Goal: Information Seeking & Learning: Learn about a topic

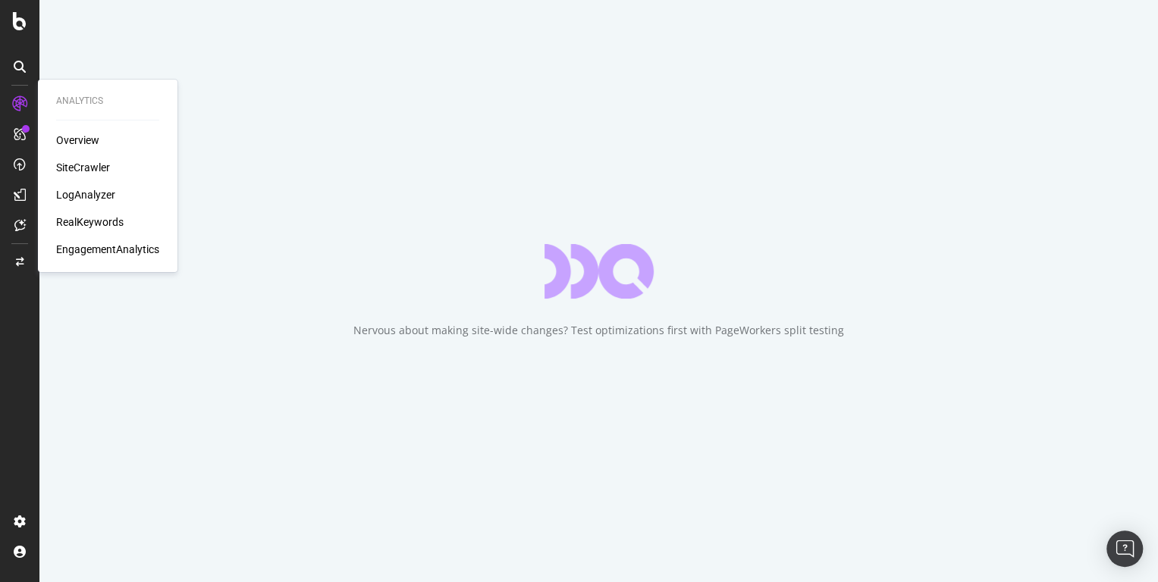
click at [78, 165] on div "SiteCrawler" at bounding box center [83, 167] width 54 height 15
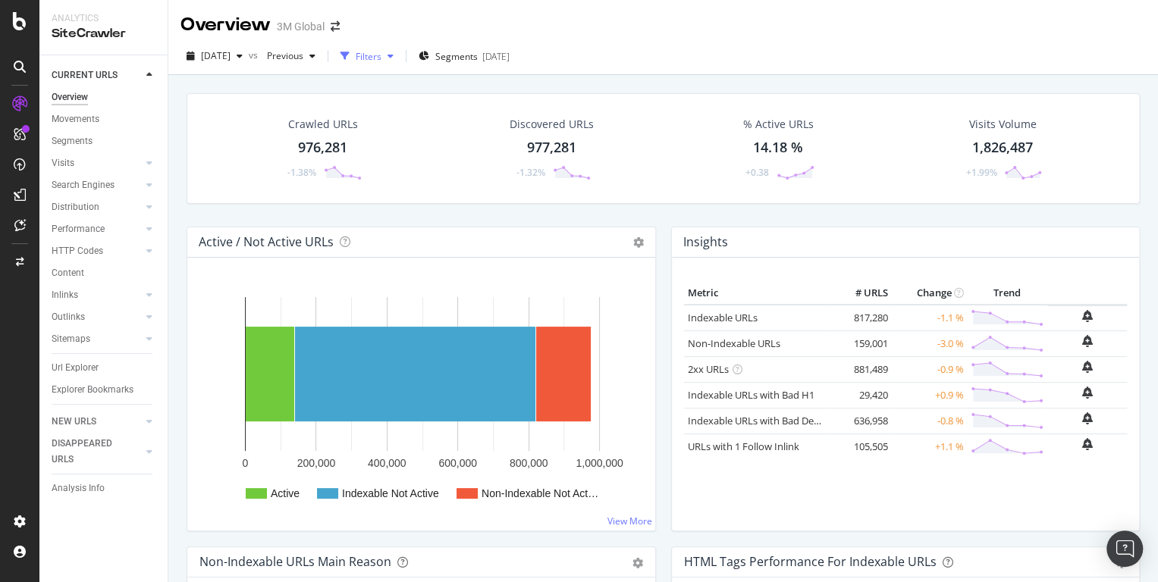
click at [381, 54] on div "Filters" at bounding box center [369, 56] width 26 height 13
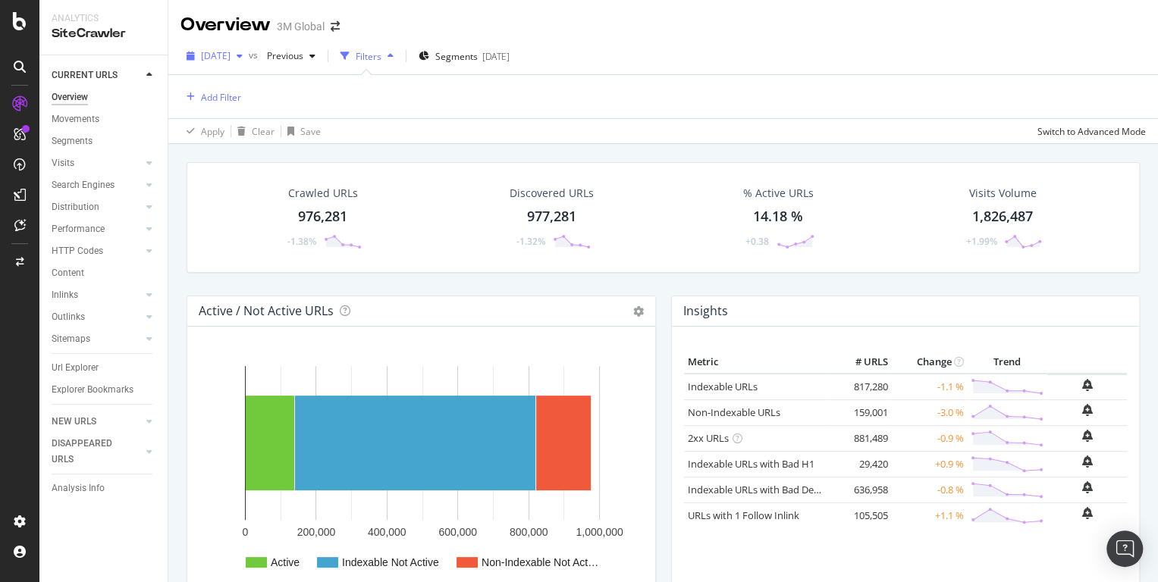
click at [249, 64] on div "[DATE]" at bounding box center [214, 56] width 68 height 23
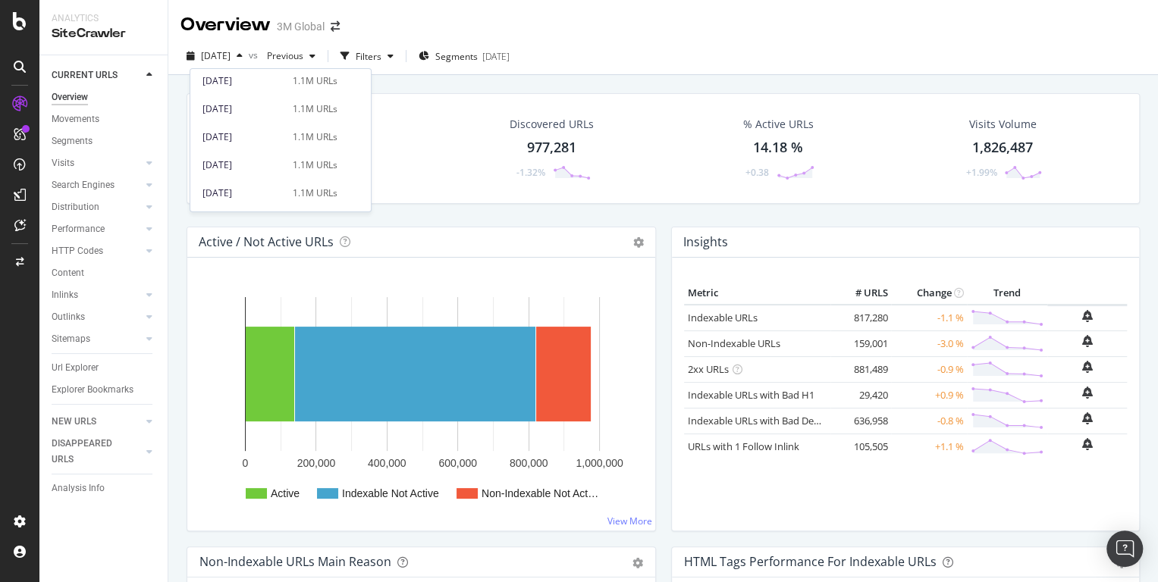
scroll to position [739, 0]
click at [253, 187] on div "[DATE]" at bounding box center [242, 182] width 81 height 14
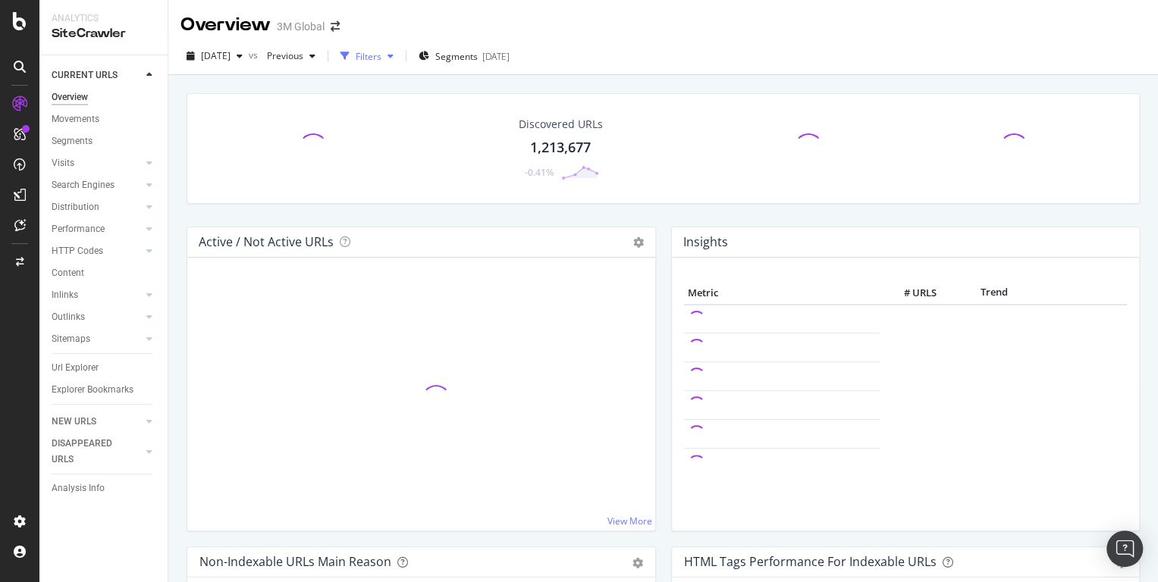
click at [381, 60] on div "Filters" at bounding box center [369, 56] width 26 height 13
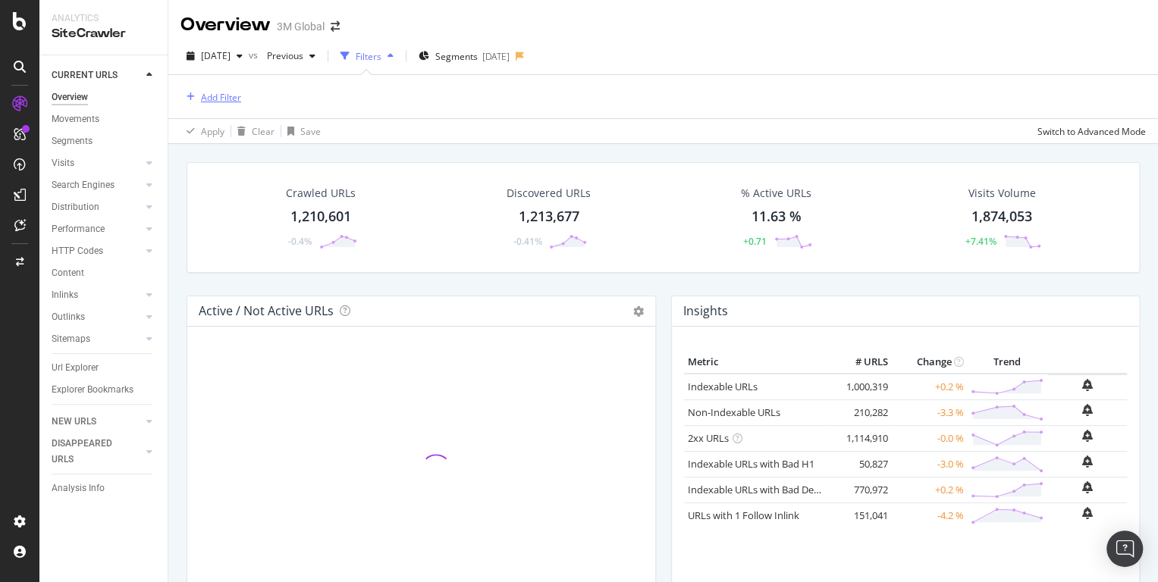
click at [222, 96] on div "Add Filter" at bounding box center [221, 97] width 40 height 13
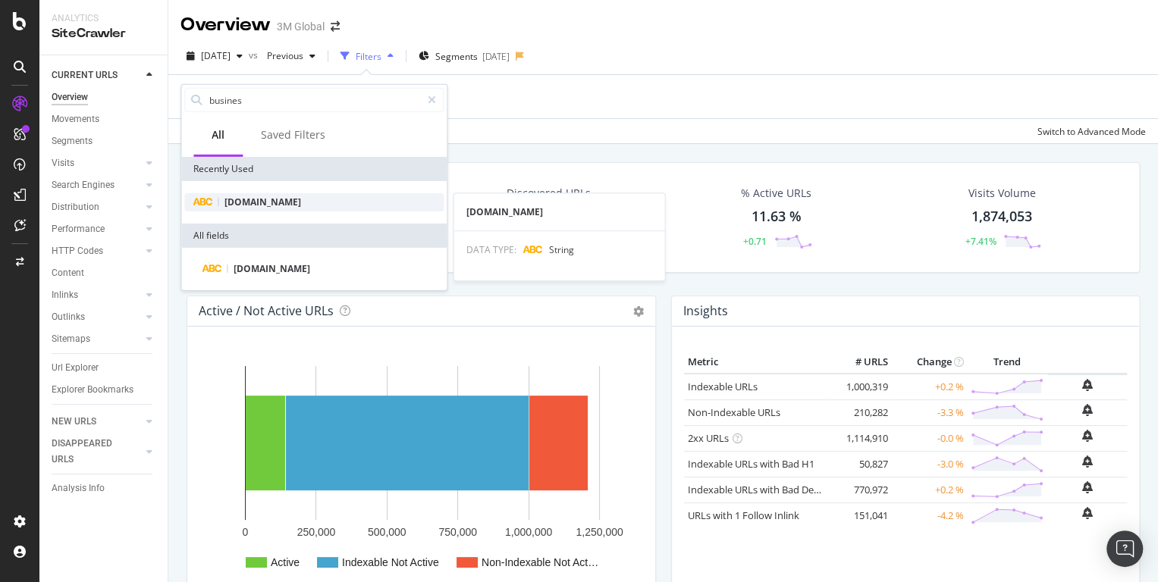
type input "busines"
click at [286, 205] on span "[DOMAIN_NAME]" at bounding box center [262, 202] width 77 height 13
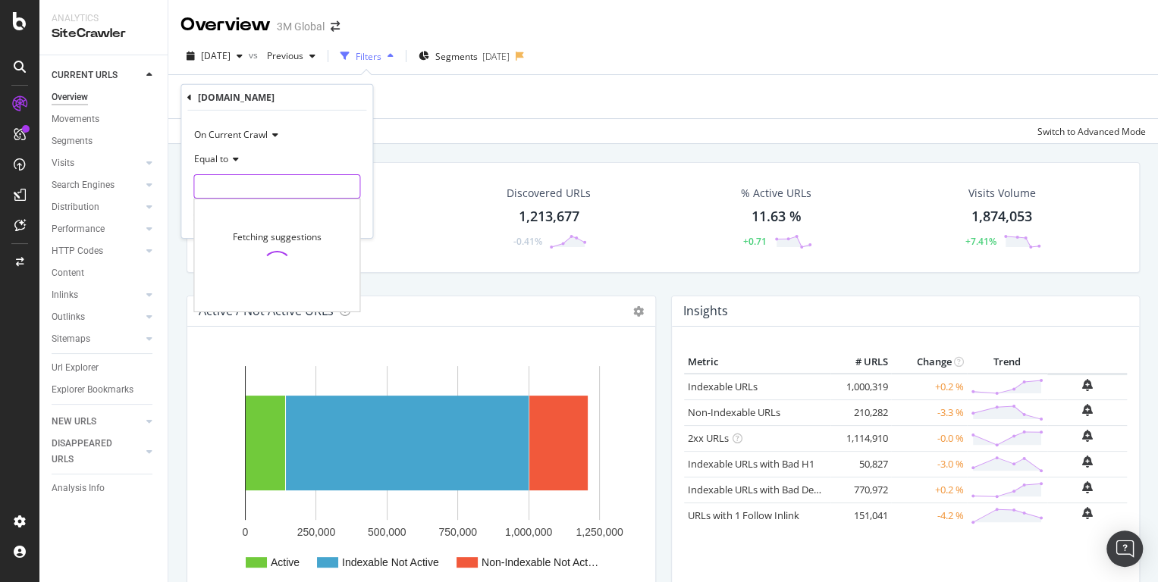
click at [273, 190] on input "text" at bounding box center [276, 186] width 165 height 24
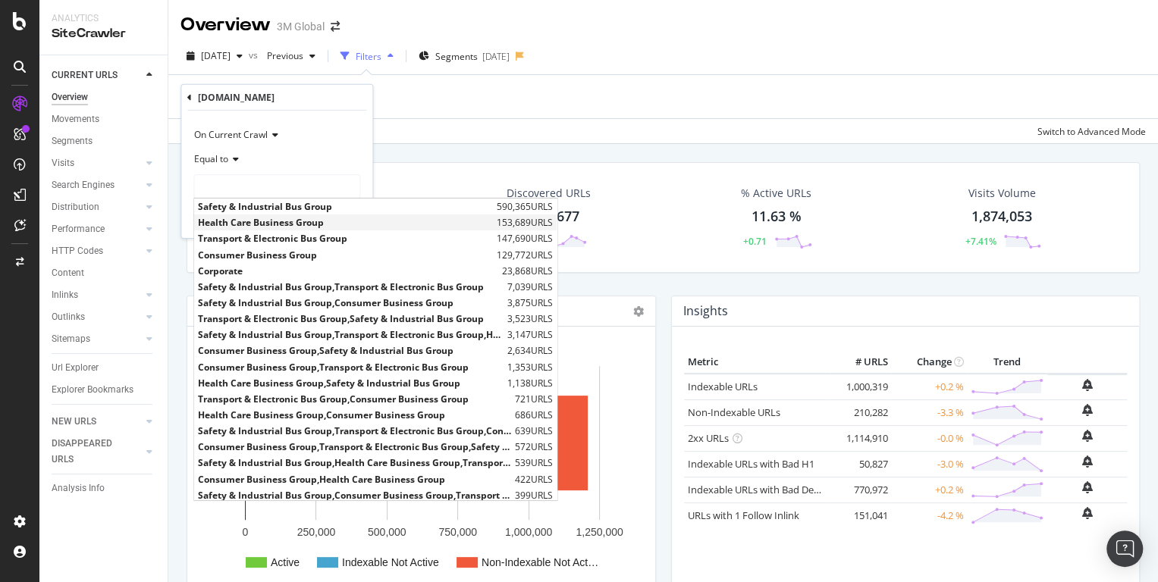
click at [271, 223] on span "Health Care Business Group" at bounding box center [345, 222] width 295 height 13
type input "Health Care Business Group"
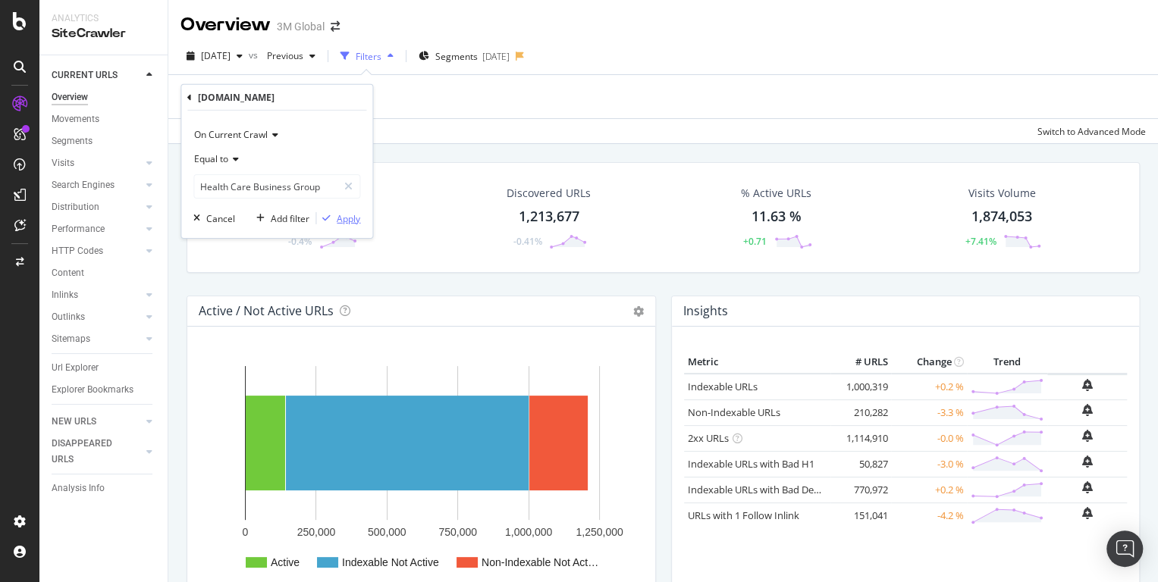
click at [349, 222] on div "Apply" at bounding box center [349, 218] width 24 height 13
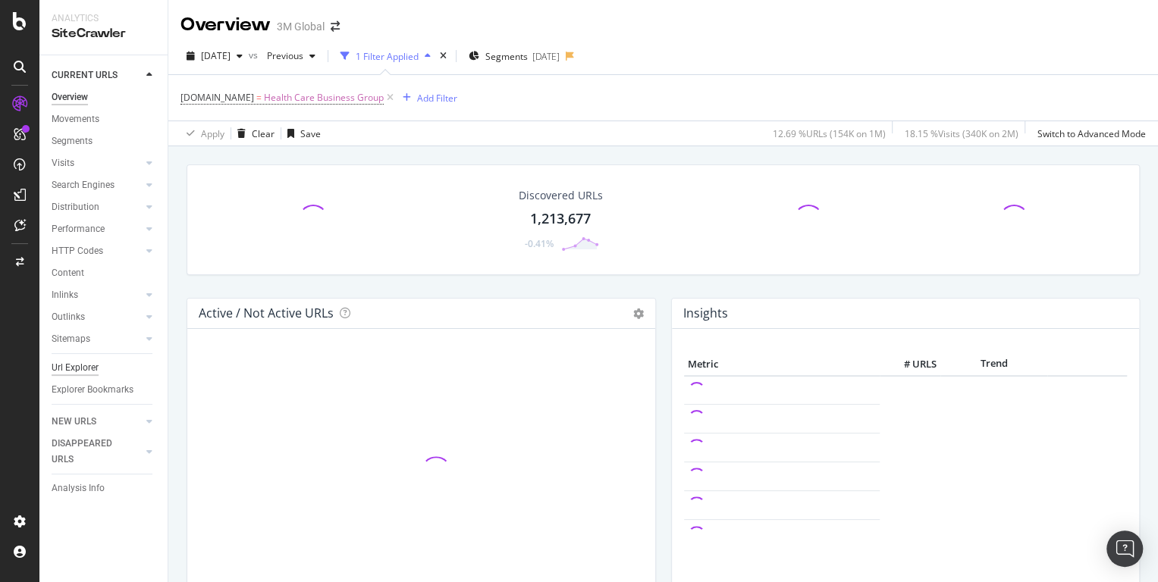
click at [61, 362] on div "Url Explorer" at bounding box center [75, 368] width 47 height 16
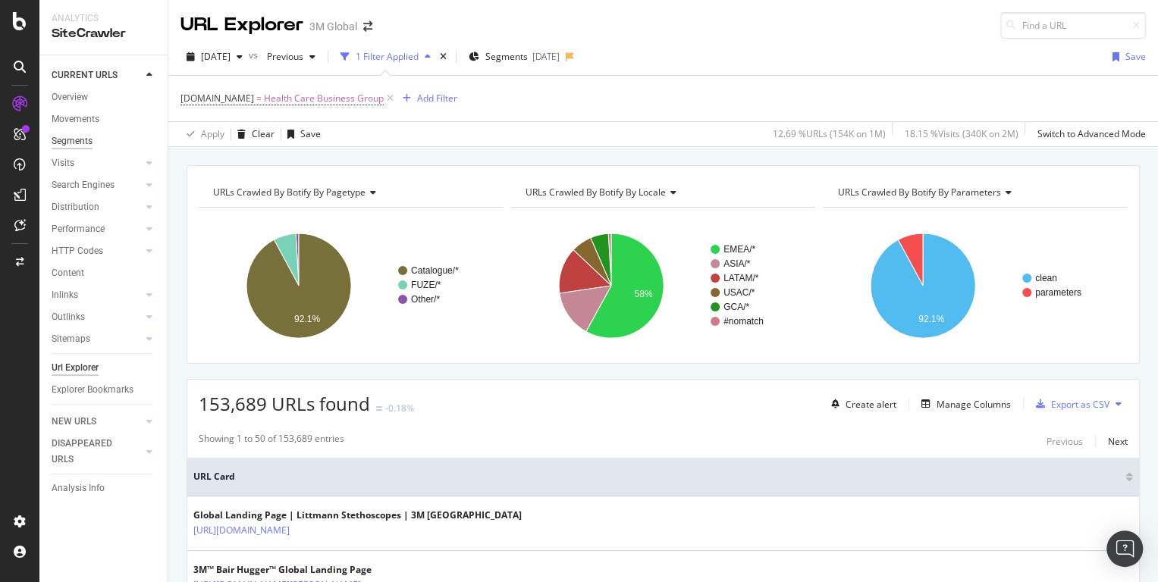
click at [82, 140] on div "Segments" at bounding box center [72, 141] width 41 height 16
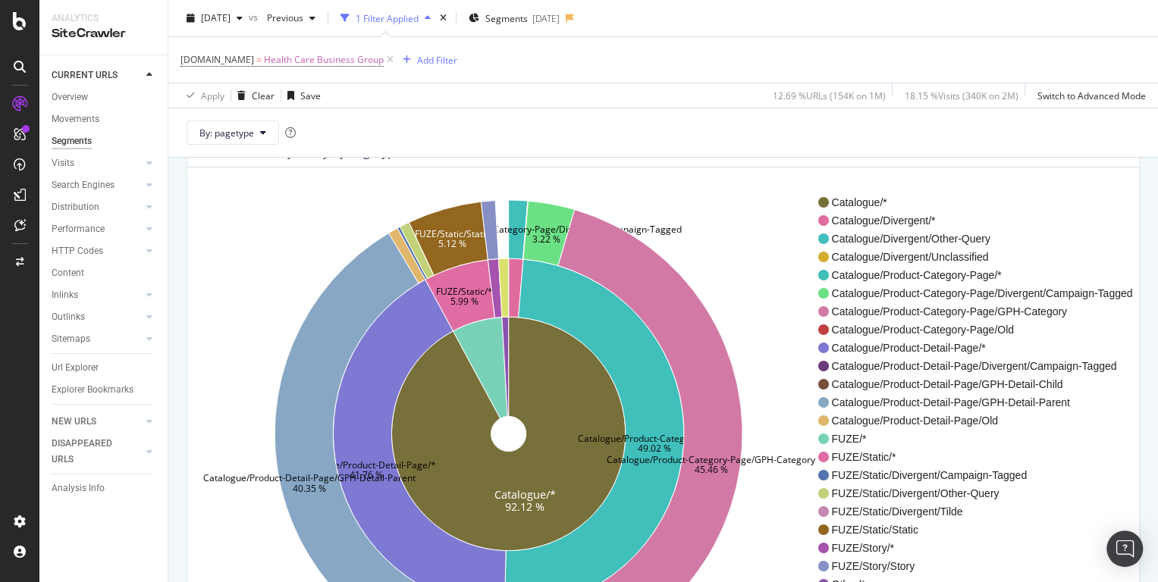
scroll to position [58, 0]
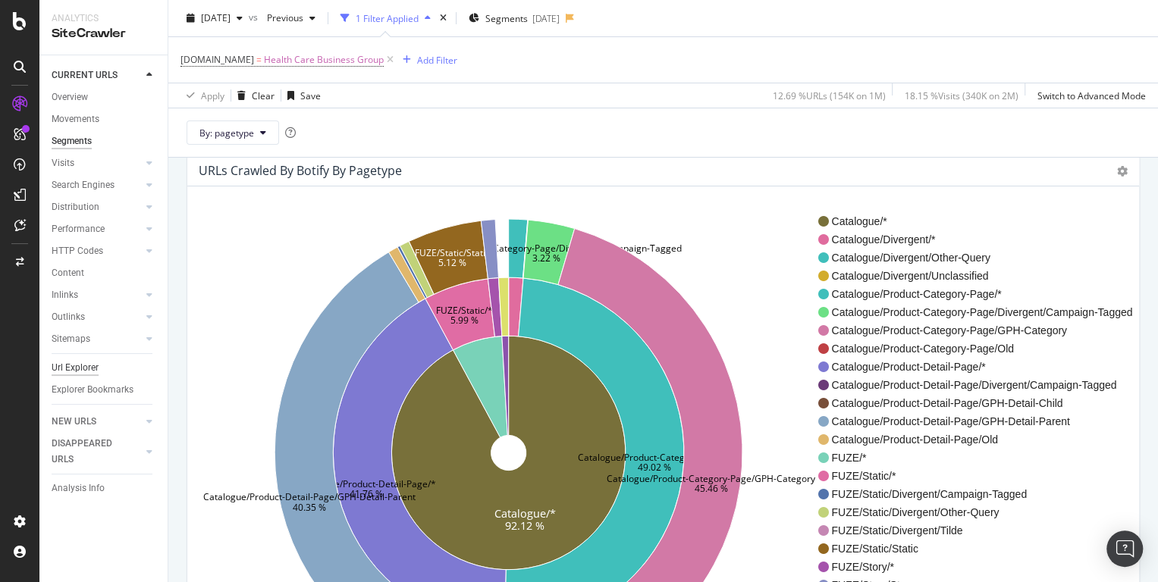
click at [74, 362] on div "Url Explorer" at bounding box center [75, 368] width 47 height 16
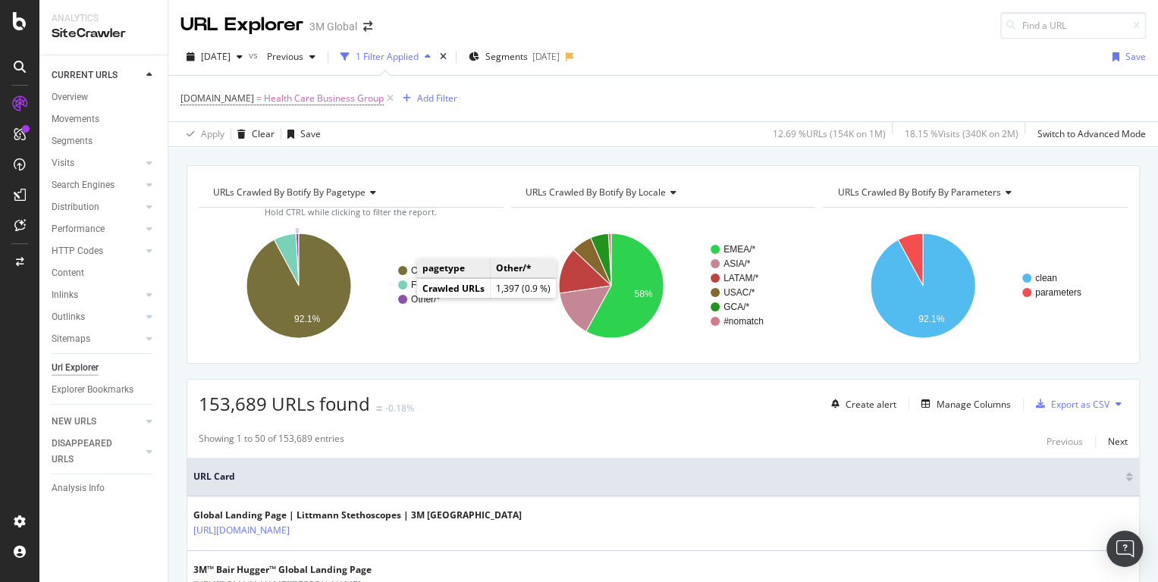
click at [402, 301] on circle "A chart." at bounding box center [402, 299] width 9 height 9
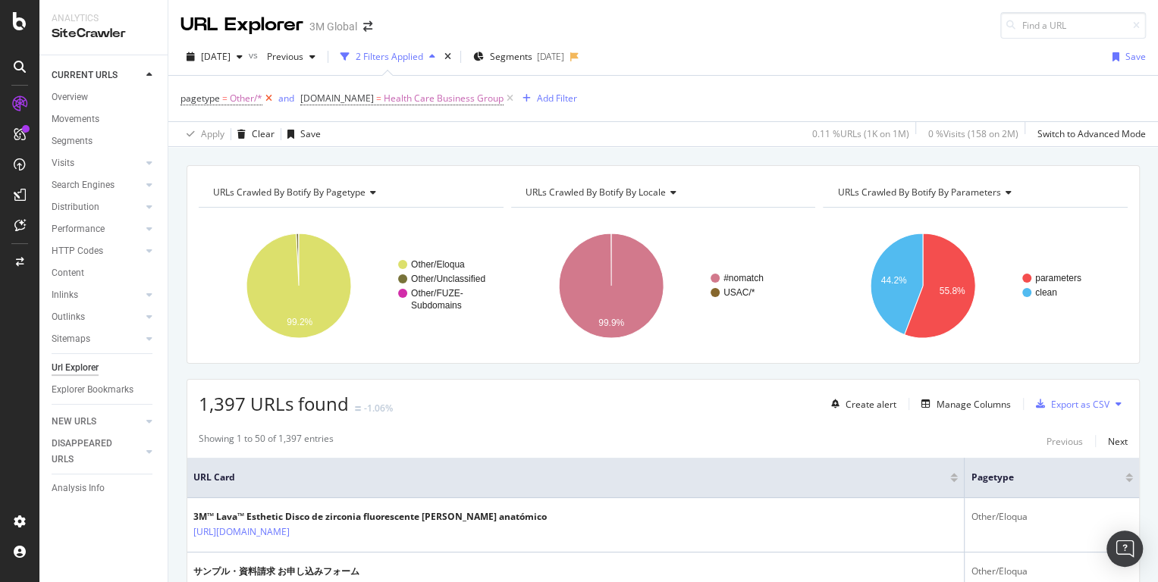
click at [269, 98] on icon at bounding box center [268, 98] width 13 height 15
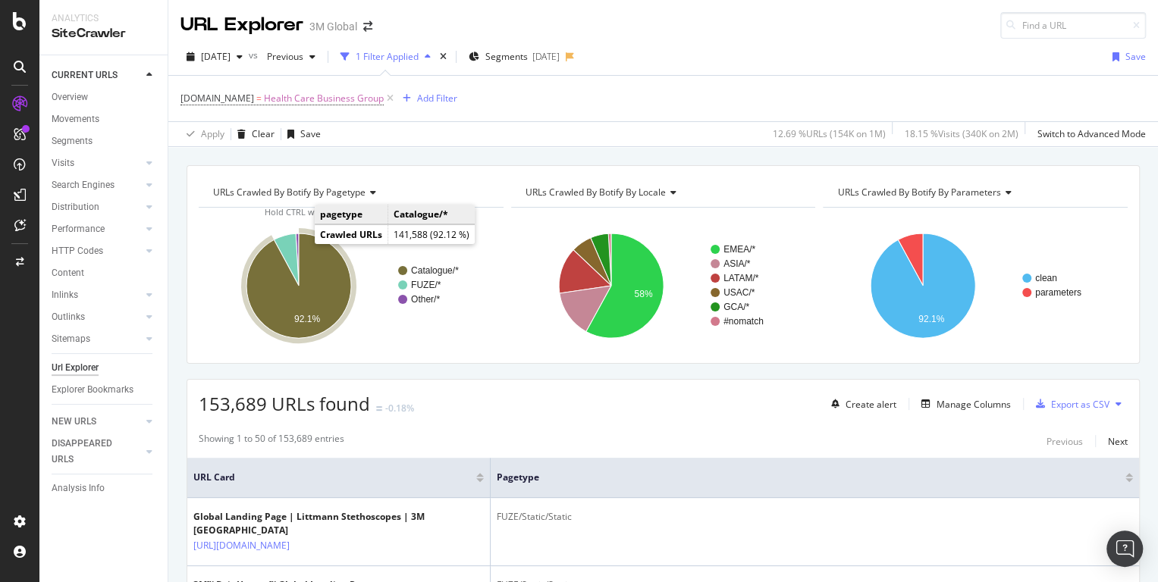
click at [309, 259] on icon "A chart." at bounding box center [298, 286] width 105 height 105
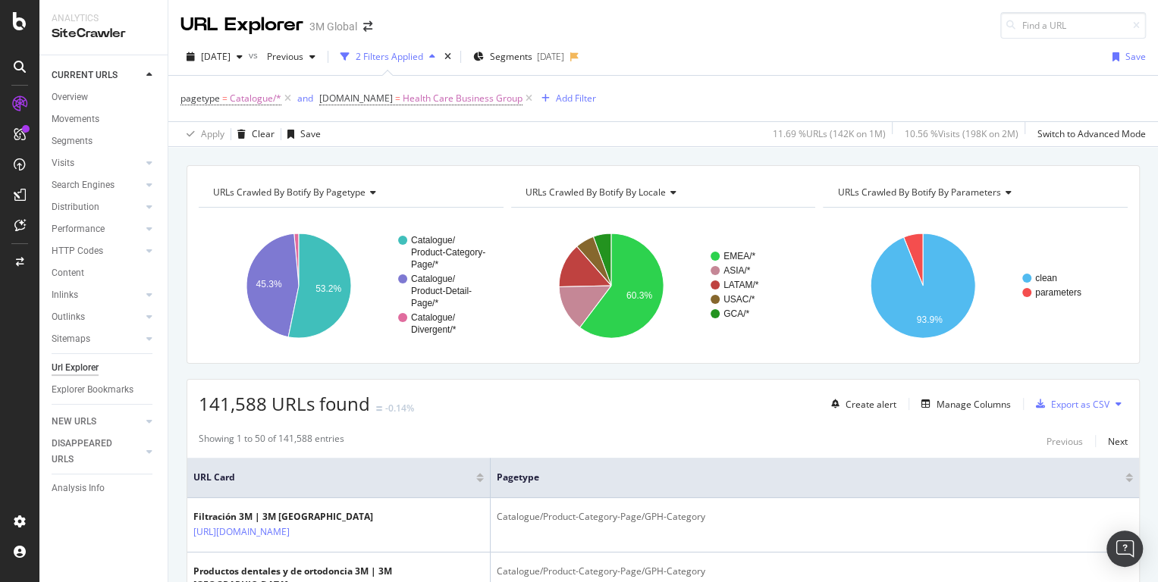
click at [988, 72] on div "[DATE] vs Previous 2 Filters Applied Segments [DATE] Save" at bounding box center [663, 60] width 990 height 30
click at [921, 40] on div "[DATE] vs Previous 2 Filters Applied Segments [DATE] Save pagetype = Catalogue/…" at bounding box center [663, 93] width 990 height 108
click at [231, 59] on span "[DATE]" at bounding box center [216, 56] width 30 height 13
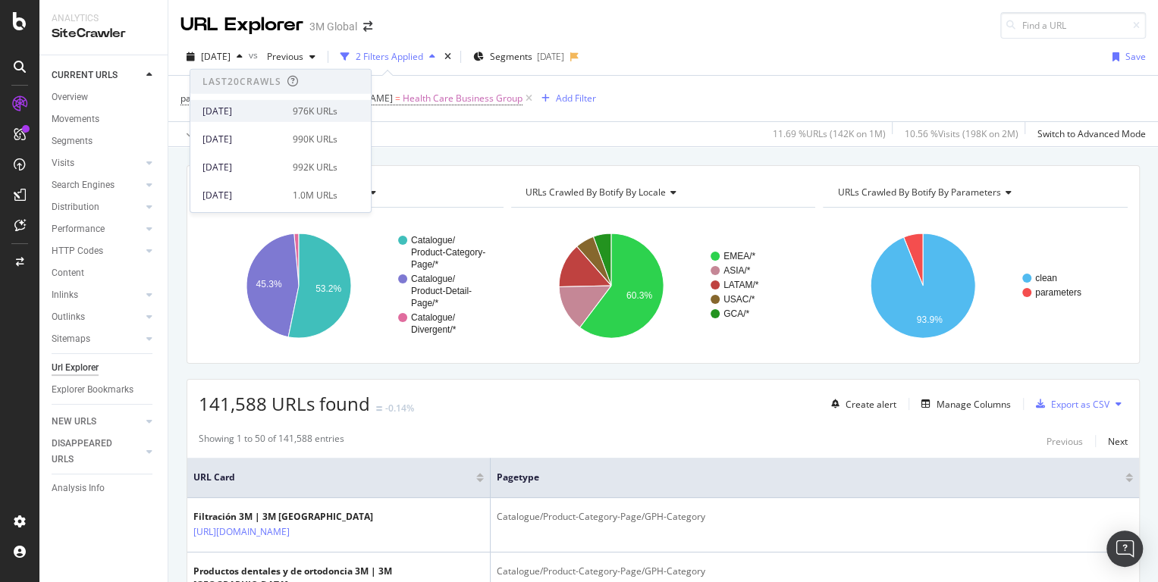
click at [256, 111] on div "[DATE]" at bounding box center [242, 111] width 81 height 14
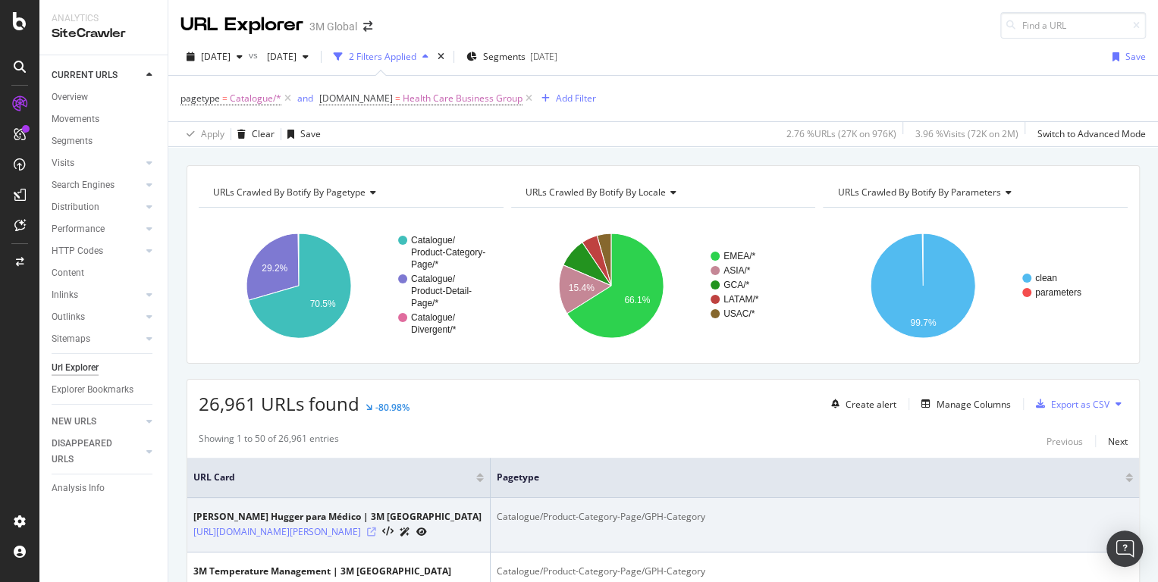
click at [376, 537] on icon at bounding box center [371, 532] width 9 height 9
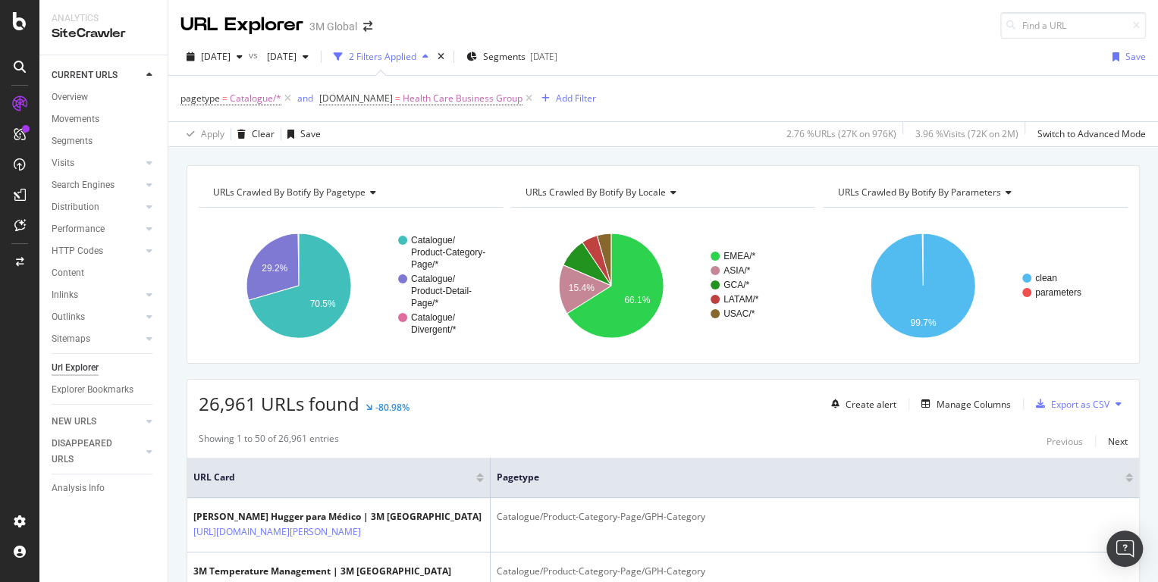
scroll to position [558, 0]
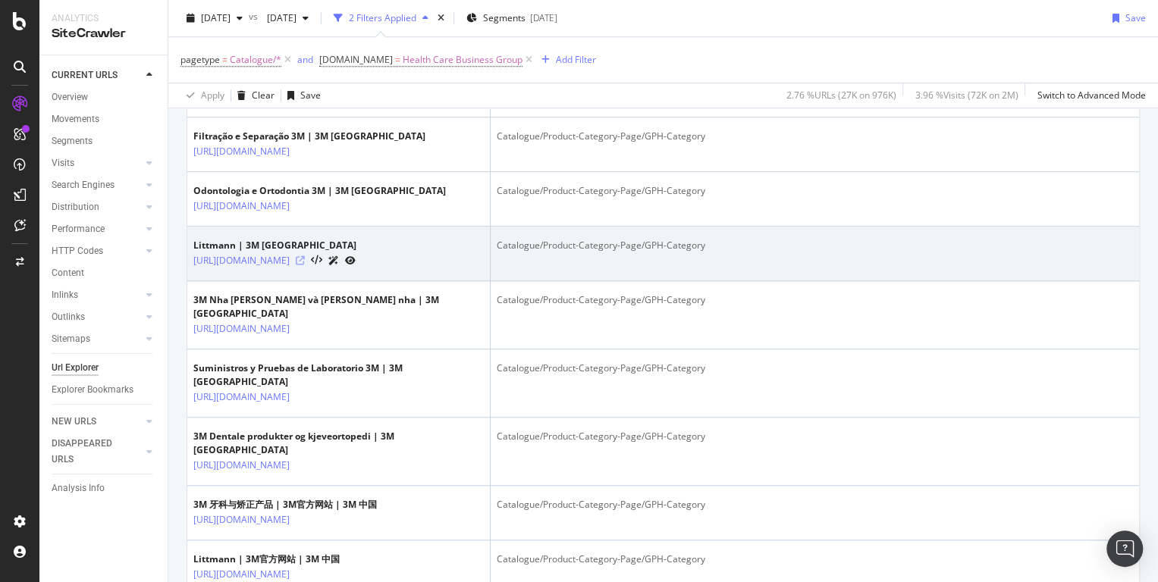
click at [305, 265] on icon at bounding box center [300, 260] width 9 height 9
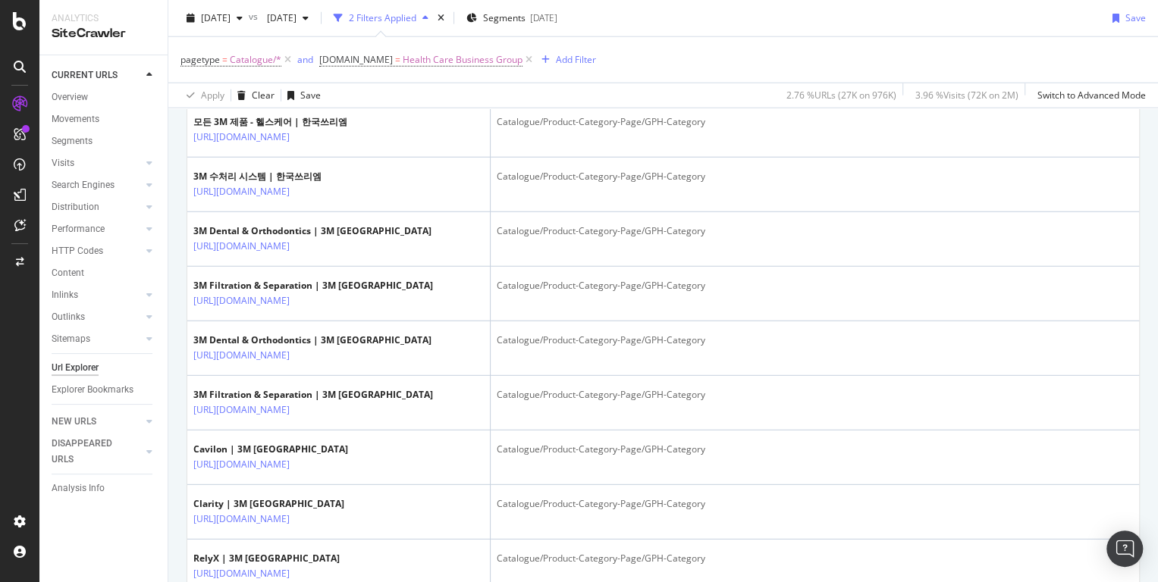
scroll to position [2796, 0]
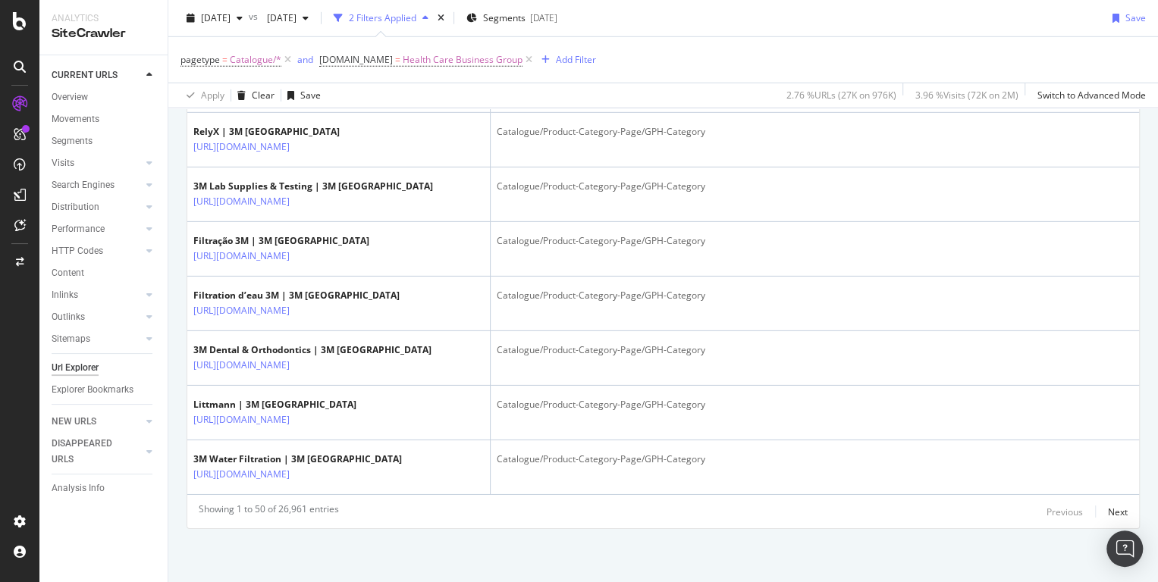
click at [305, 42] on icon at bounding box center [300, 37] width 9 height 9
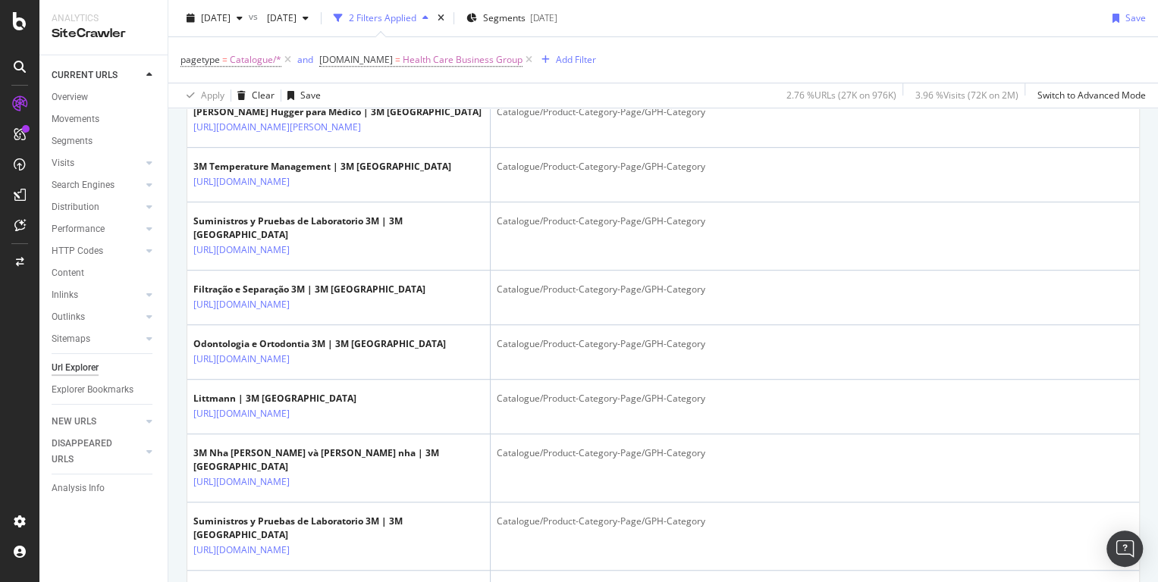
scroll to position [93, 0]
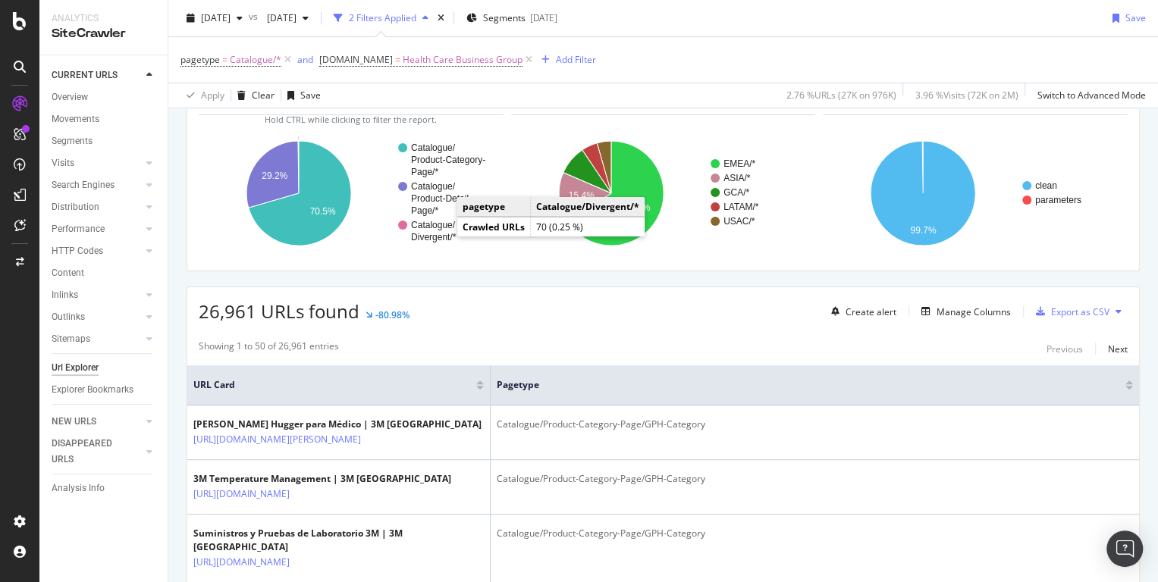
click at [438, 228] on text "Catalogue/" at bounding box center [433, 225] width 45 height 11
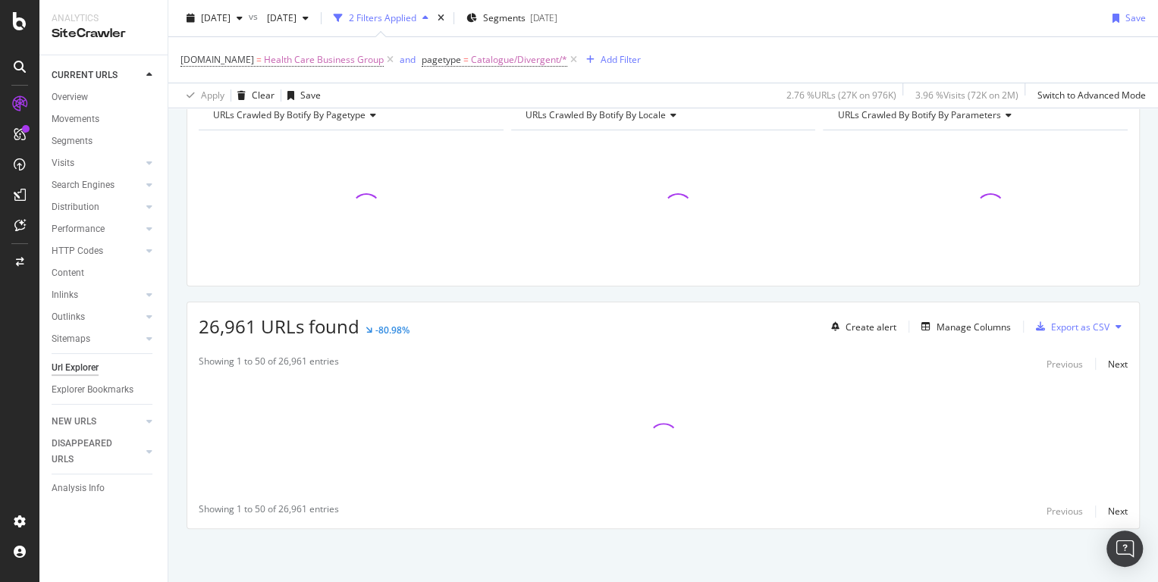
scroll to position [76, 0]
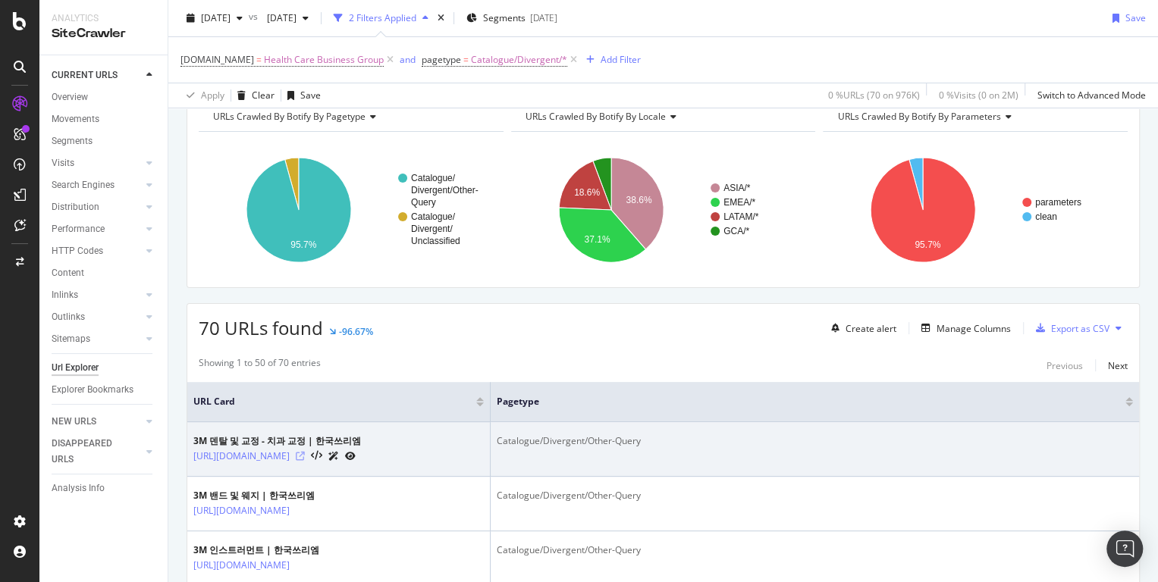
click at [305, 461] on icon at bounding box center [300, 456] width 9 height 9
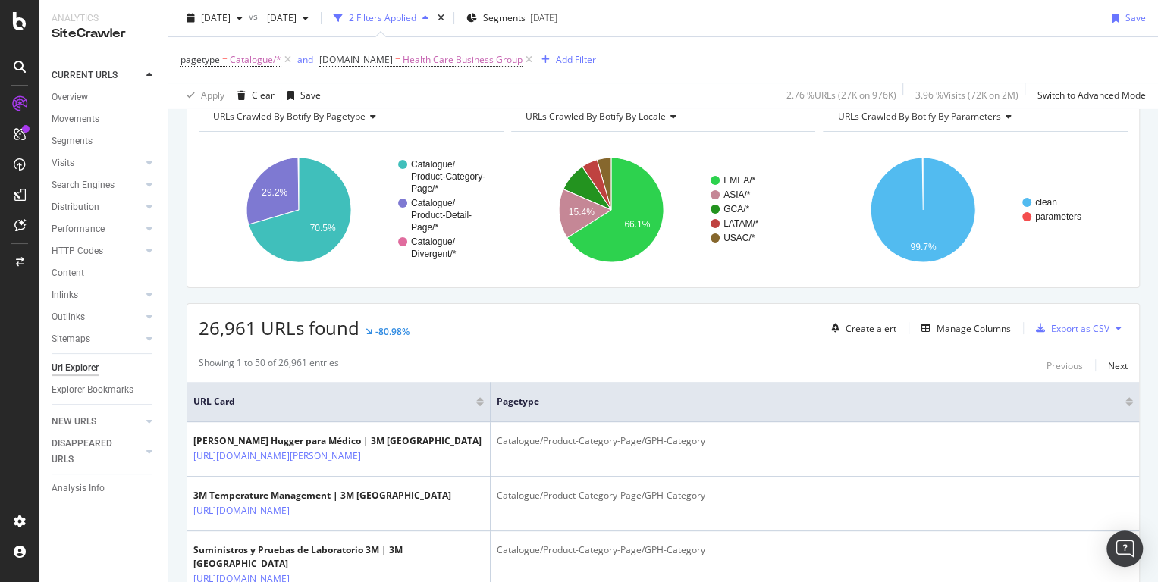
click at [939, 119] on span "URLs Crawled By Botify By parameters" at bounding box center [918, 116] width 163 height 13
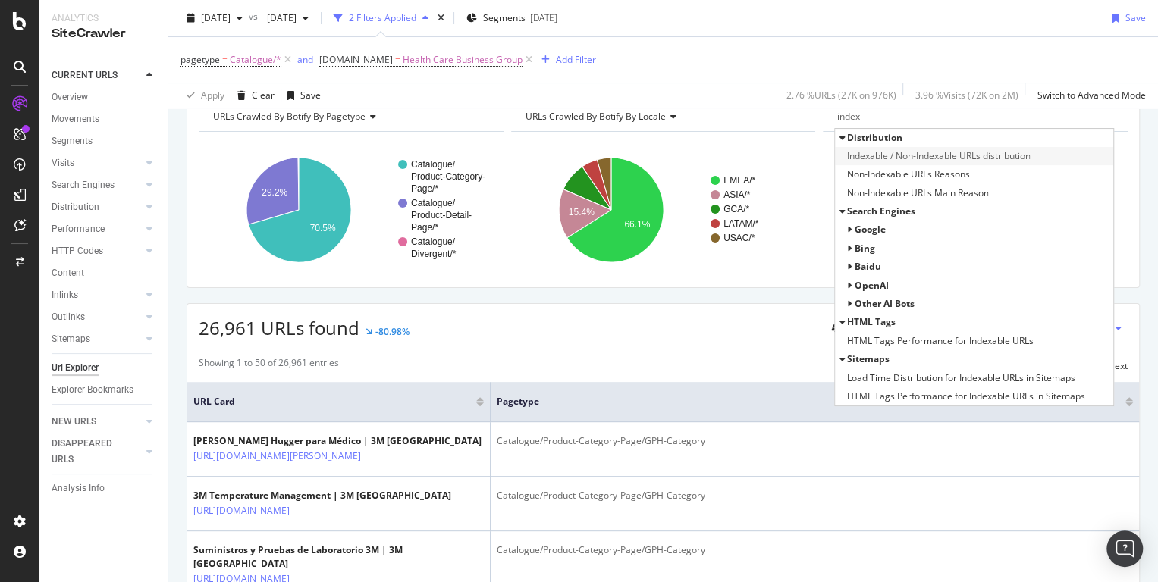
type input "index"
click at [980, 155] on span "Indexable / Non-Indexable URLs distribution" at bounding box center [938, 156] width 184 height 15
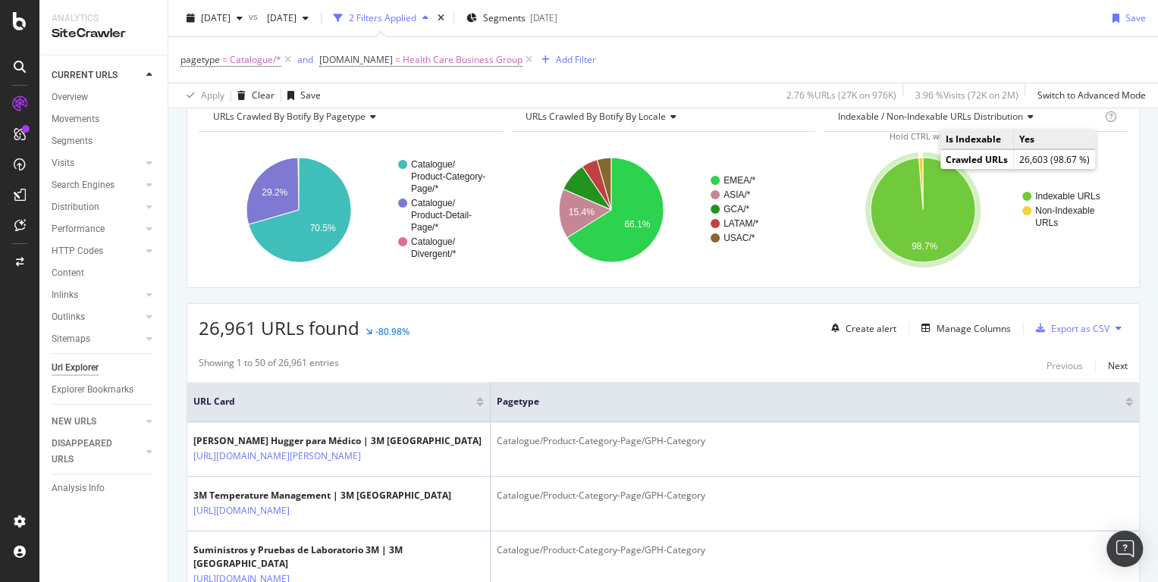
click at [935, 188] on icon "A chart." at bounding box center [923, 210] width 105 height 105
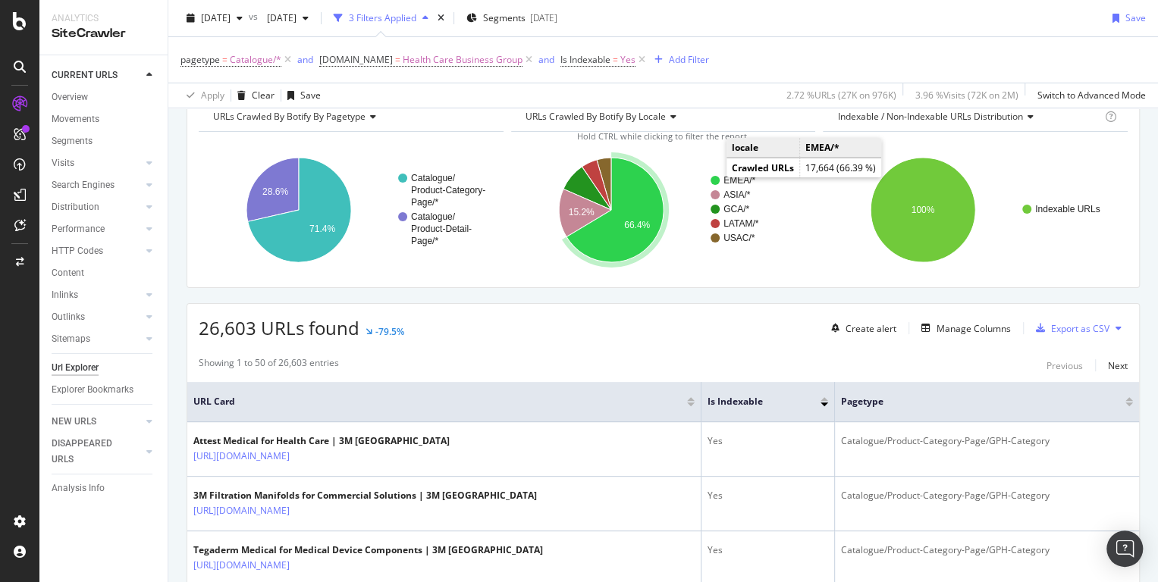
click at [714, 176] on circle "A chart." at bounding box center [715, 180] width 9 height 9
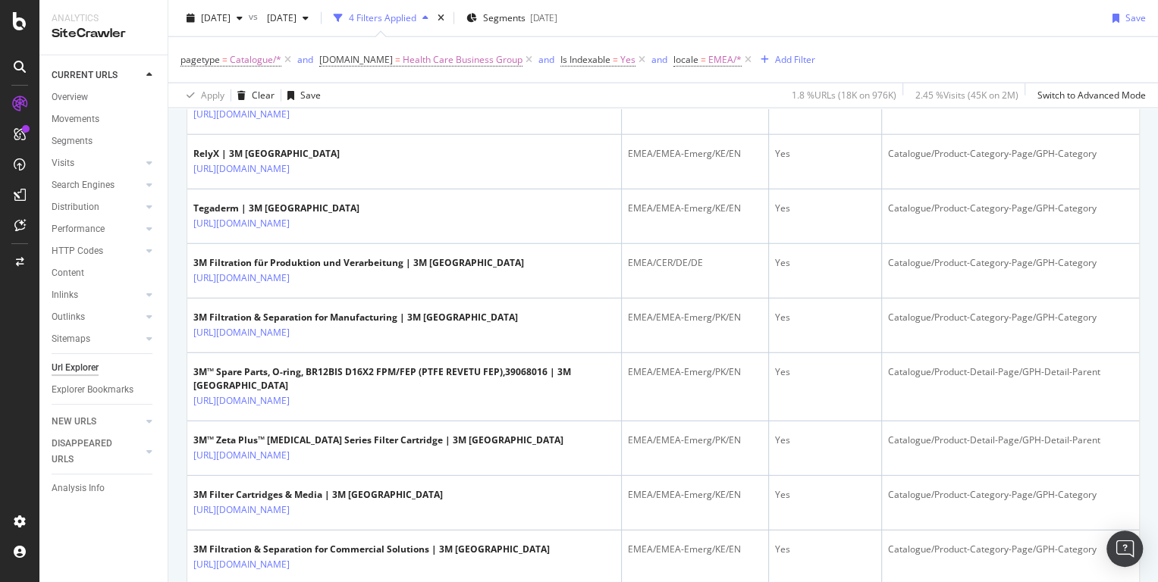
scroll to position [2767, 0]
